Goal: Browse casually

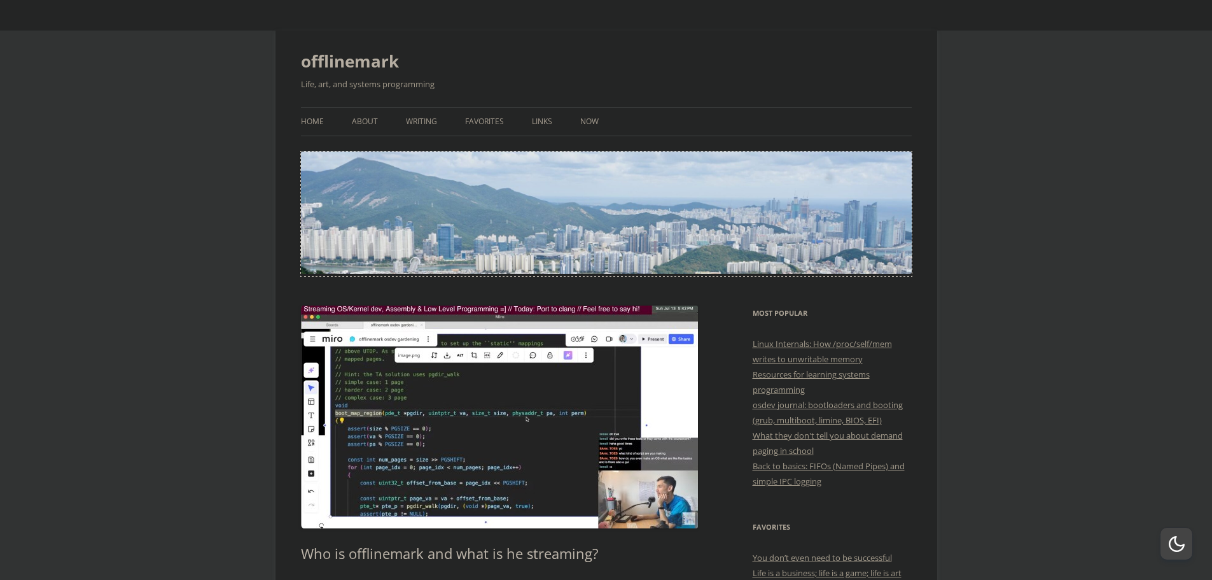
drag, startPoint x: 823, startPoint y: 217, endPoint x: 846, endPoint y: 221, distance: 23.9
click at [846, 221] on img at bounding box center [606, 212] width 611 height 122
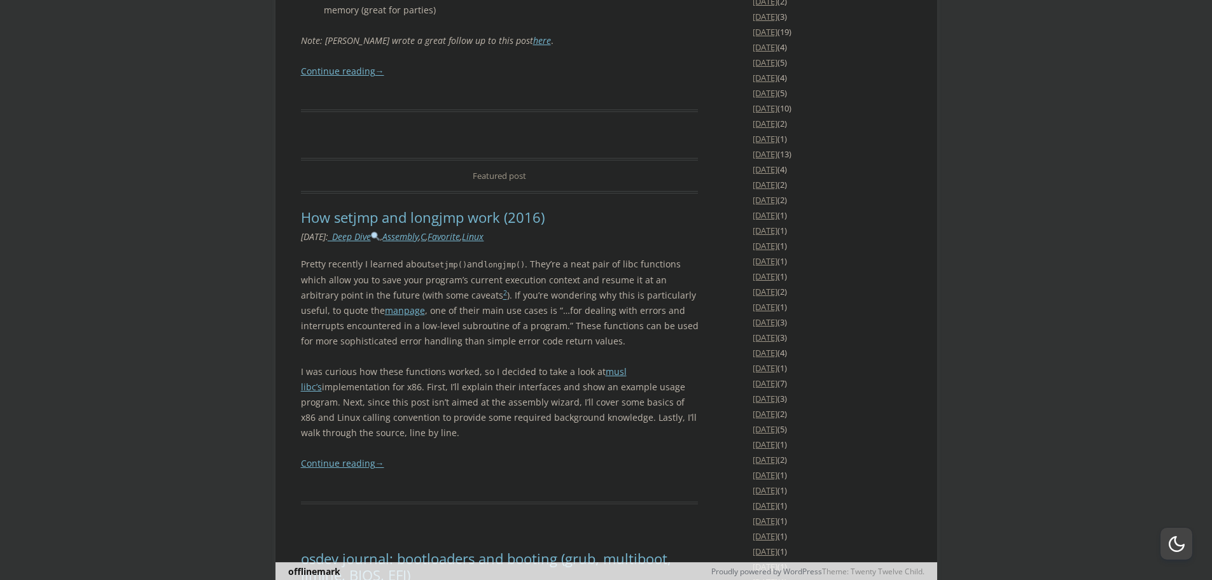
scroll to position [2608, 0]
